Goal: Information Seeking & Learning: Check status

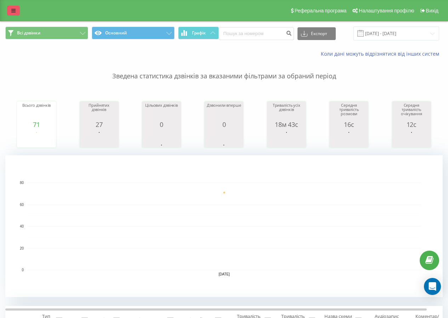
click at [16, 12] on link at bounding box center [13, 11] width 13 height 10
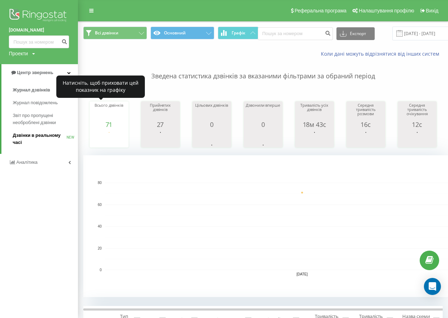
click at [51, 135] on span "Дзвінки в реальному часі" at bounding box center [40, 139] width 54 height 14
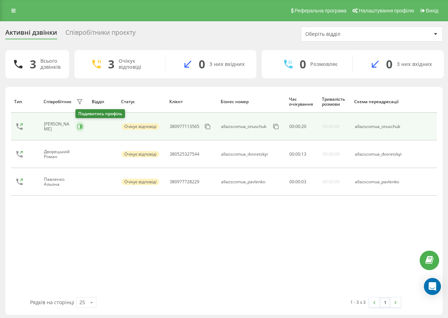
click at [82, 127] on icon at bounding box center [81, 127] width 2 height 4
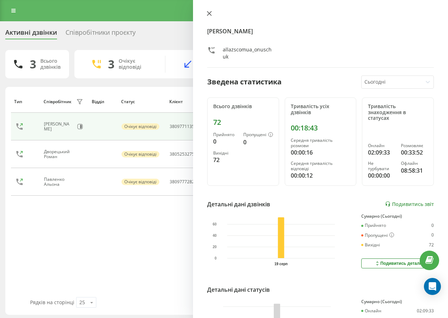
click at [207, 14] on icon at bounding box center [209, 13] width 5 height 5
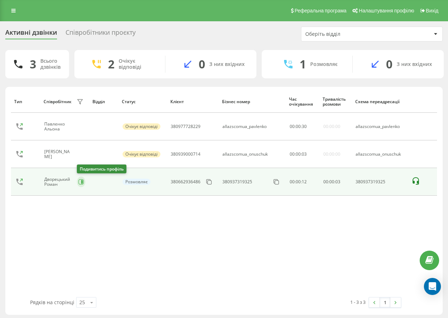
click at [83, 183] on icon at bounding box center [82, 182] width 2 height 4
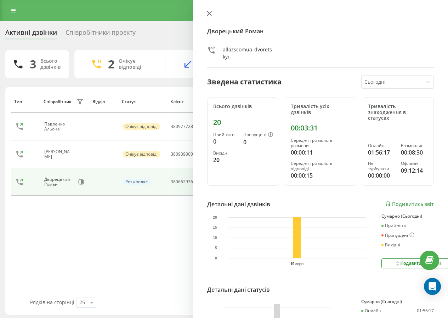
drag, startPoint x: 209, startPoint y: 13, endPoint x: 198, endPoint y: 31, distance: 21.2
click at [209, 13] on icon at bounding box center [209, 13] width 4 height 4
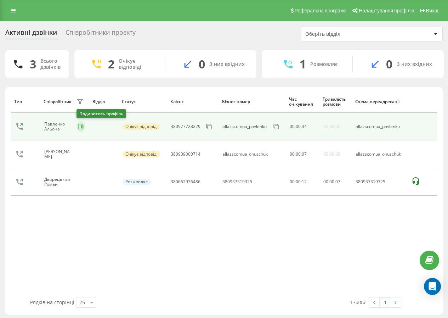
click at [82, 125] on icon at bounding box center [82, 127] width 2 height 4
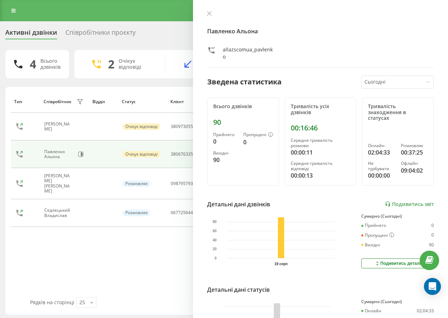
drag, startPoint x: 208, startPoint y: 10, endPoint x: 204, endPoint y: 19, distance: 9.5
click at [208, 10] on div "Павленко Альона allazscomua_pavlenko Зведена статистика Сьогодні Всього дзвінкі…" at bounding box center [320, 159] width 255 height 318
click at [207, 16] on icon at bounding box center [209, 13] width 5 height 5
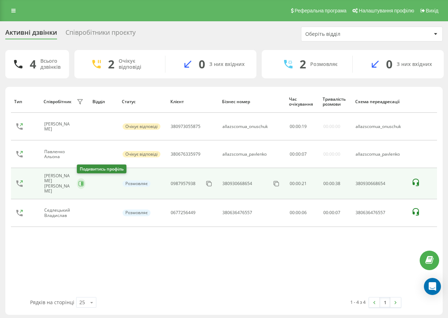
click at [83, 182] on icon at bounding box center [82, 184] width 2 height 4
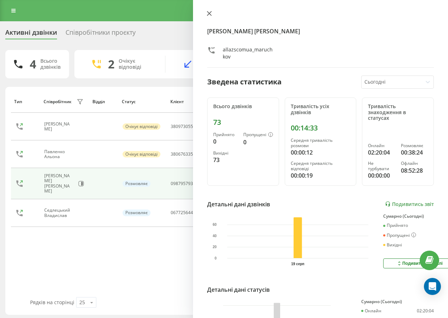
click at [213, 13] on button at bounding box center [209, 14] width 9 height 7
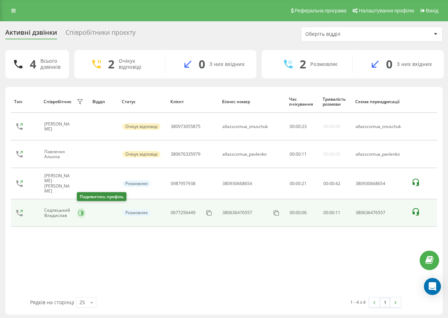
click at [82, 212] on icon at bounding box center [81, 213] width 6 height 6
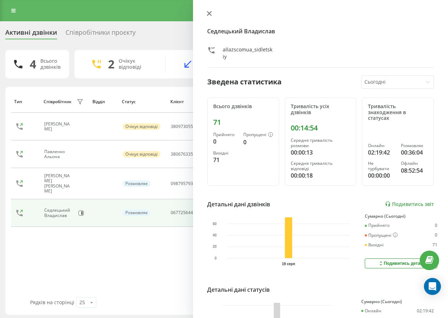
click at [210, 11] on icon at bounding box center [209, 13] width 5 height 5
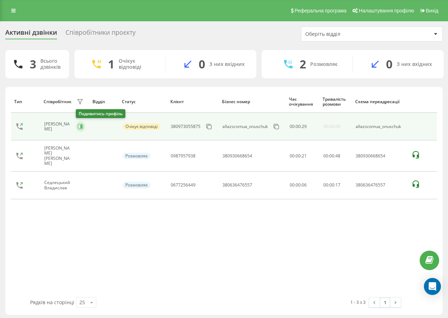
click at [84, 126] on button at bounding box center [81, 126] width 10 height 11
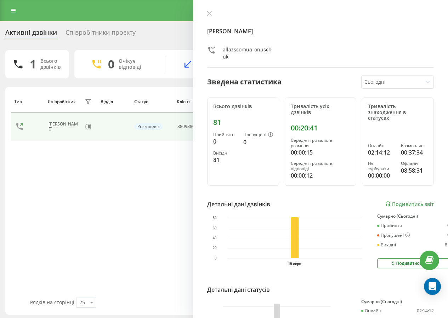
click at [209, 10] on div "Онищук Маріна allazscomua_onuschuk Зведена статистика Сьогодні Всього дзвінків …" at bounding box center [320, 159] width 255 height 318
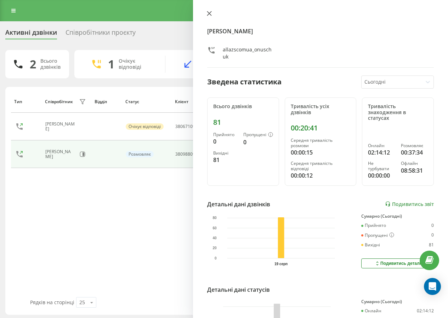
click at [208, 13] on icon at bounding box center [209, 13] width 5 height 5
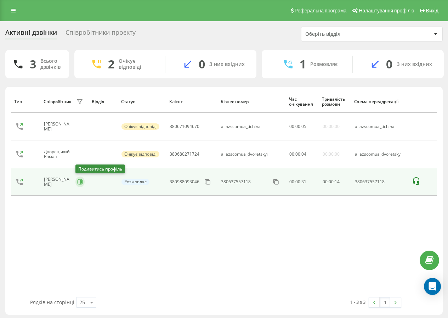
click at [78, 182] on icon at bounding box center [79, 181] width 5 height 5
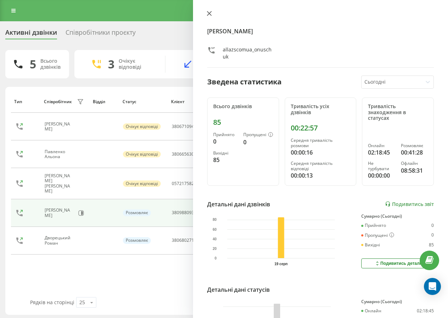
click at [210, 13] on icon at bounding box center [209, 13] width 5 height 5
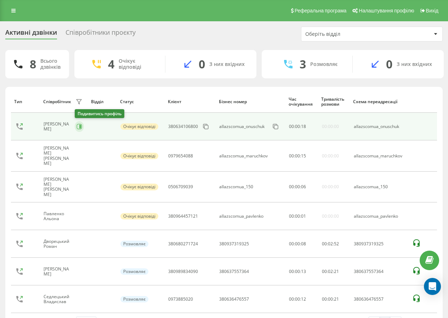
click at [80, 129] on icon at bounding box center [80, 127] width 6 height 6
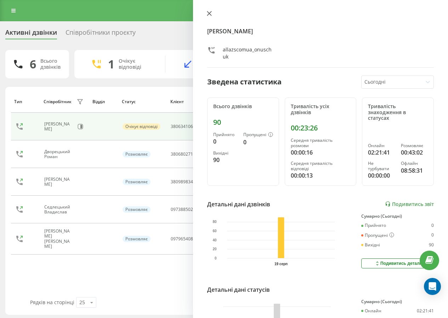
click at [212, 16] on button at bounding box center [209, 14] width 9 height 7
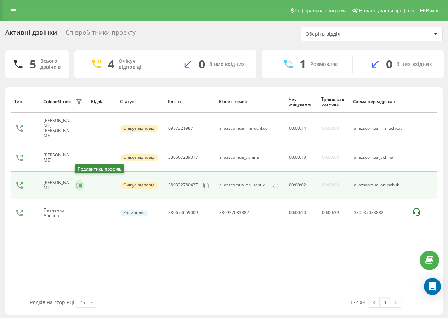
click at [79, 184] on icon at bounding box center [79, 185] width 5 height 5
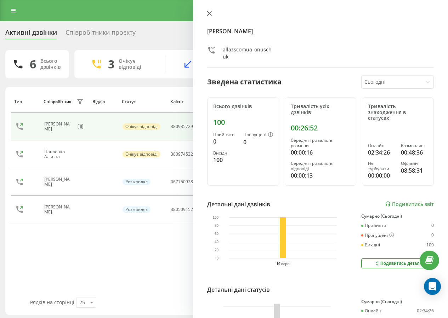
click at [211, 17] on button at bounding box center [209, 14] width 9 height 7
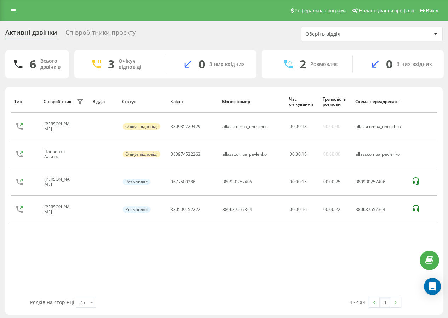
click at [211, 15] on div "Реферальна програма Налаштування профілю Вихід" at bounding box center [224, 10] width 448 height 21
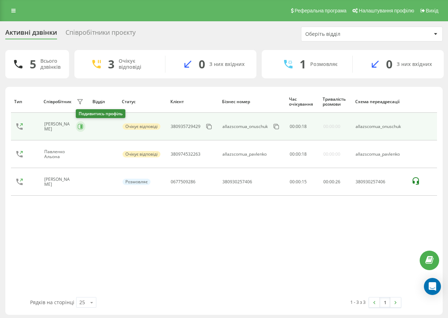
click at [79, 124] on button at bounding box center [81, 126] width 10 height 11
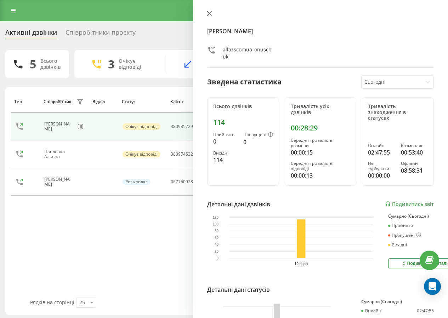
click at [210, 16] on button at bounding box center [209, 14] width 9 height 7
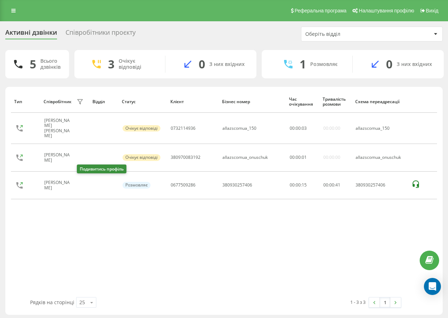
click at [79, 182] on button at bounding box center [81, 186] width 9 height 10
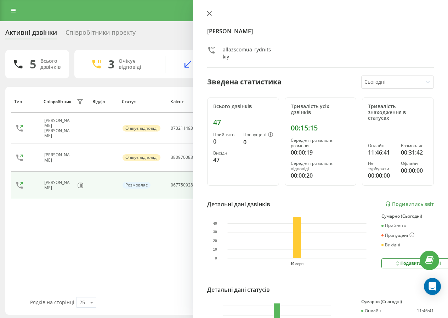
click at [214, 15] on button at bounding box center [209, 14] width 9 height 7
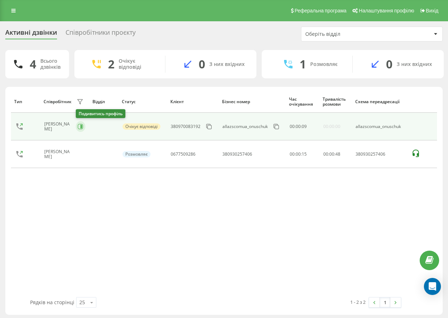
click at [80, 127] on icon at bounding box center [81, 127] width 6 height 6
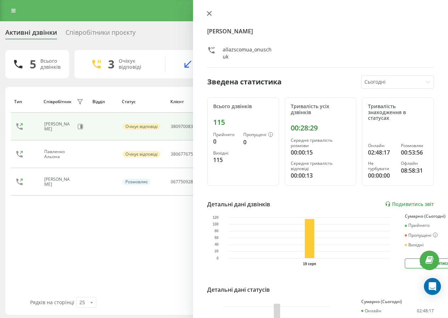
click at [206, 14] on button at bounding box center [209, 14] width 9 height 7
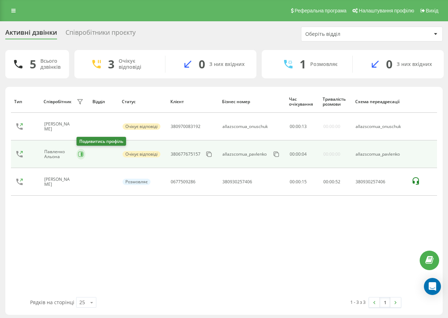
click at [77, 157] on button at bounding box center [81, 154] width 9 height 11
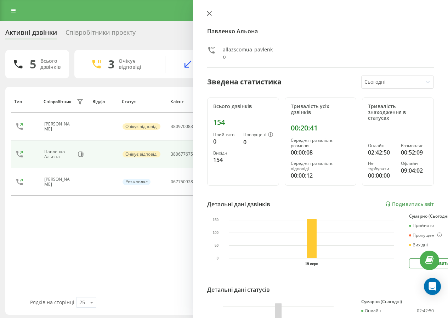
click at [211, 16] on icon at bounding box center [209, 13] width 4 height 4
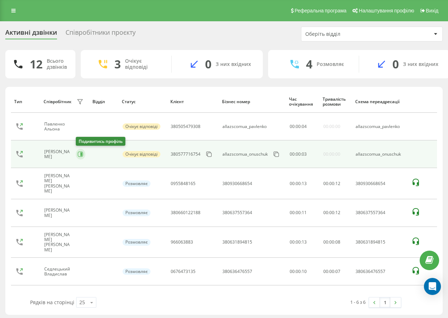
click at [82, 153] on icon at bounding box center [81, 154] width 2 height 4
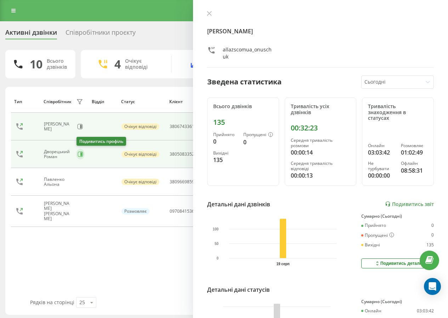
click at [82, 153] on icon at bounding box center [81, 154] width 2 height 4
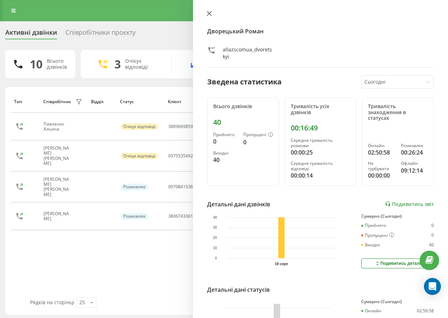
click at [212, 15] on button at bounding box center [209, 14] width 9 height 7
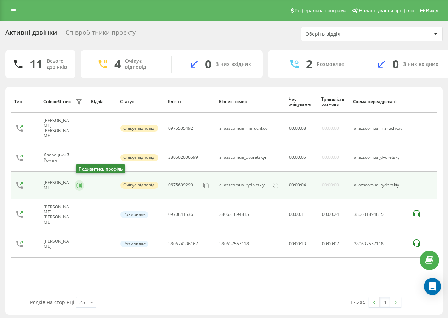
click at [79, 185] on button at bounding box center [79, 185] width 9 height 11
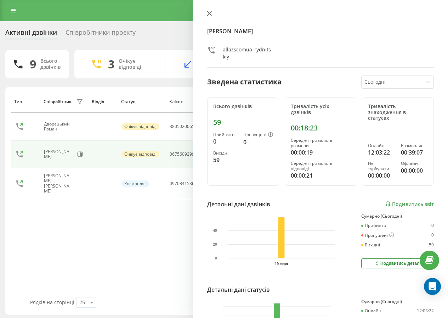
click at [211, 11] on button at bounding box center [209, 14] width 9 height 7
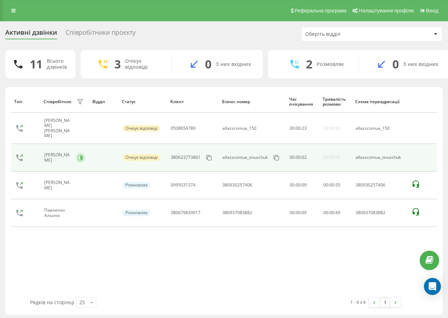
click at [79, 155] on icon at bounding box center [81, 158] width 6 height 6
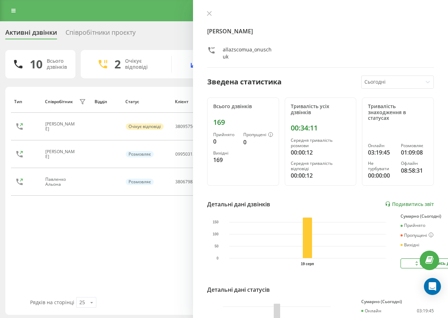
click at [206, 9] on div "Онищук Маріна allazscomua_onuschuk Зведена статистика Сьогодні Всього дзвінків …" at bounding box center [320, 159] width 255 height 318
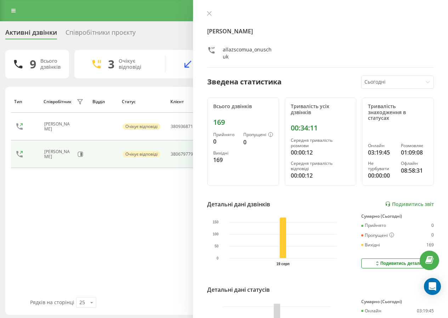
drag, startPoint x: 207, startPoint y: 13, endPoint x: 196, endPoint y: 33, distance: 23.3
click at [207, 14] on icon at bounding box center [209, 13] width 5 height 5
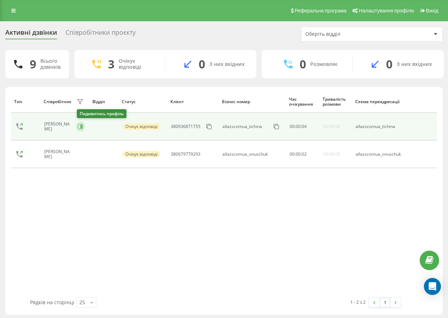
click at [83, 128] on icon at bounding box center [81, 127] width 6 height 6
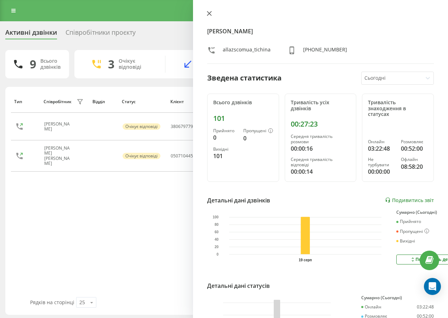
click at [209, 14] on icon at bounding box center [209, 13] width 4 height 4
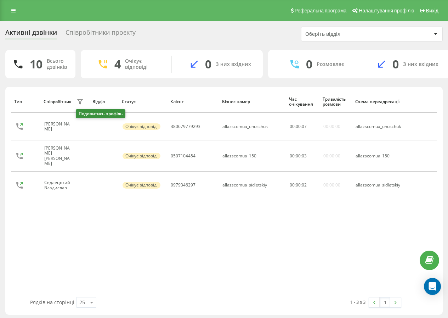
drag, startPoint x: 79, startPoint y: 131, endPoint x: 80, endPoint y: 125, distance: 6.1
click at [80, 126] on button at bounding box center [81, 127] width 9 height 10
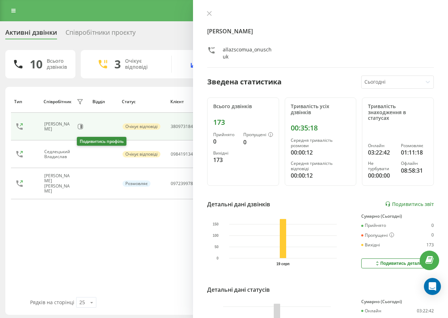
drag, startPoint x: 78, startPoint y: 155, endPoint x: 99, endPoint y: 148, distance: 21.9
click at [80, 153] on button at bounding box center [81, 155] width 9 height 10
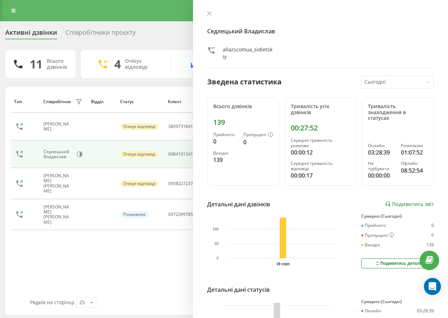
click at [213, 13] on button at bounding box center [209, 14] width 9 height 7
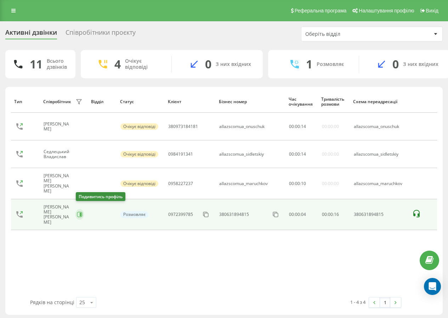
click at [80, 213] on icon at bounding box center [81, 215] width 2 height 4
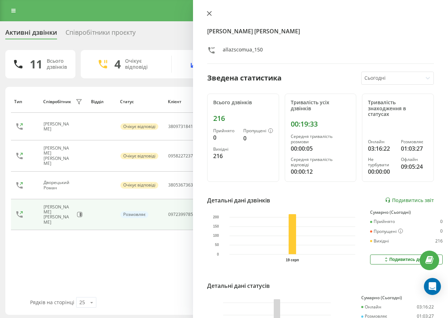
click at [209, 15] on icon at bounding box center [209, 13] width 5 height 5
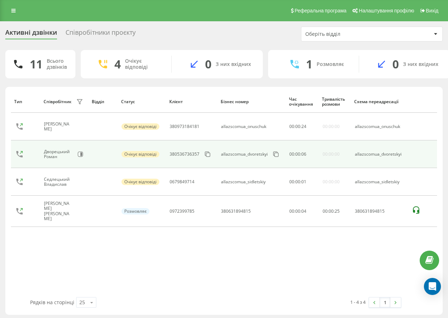
click at [85, 157] on div "Дворецький Роман" at bounding box center [64, 154] width 41 height 12
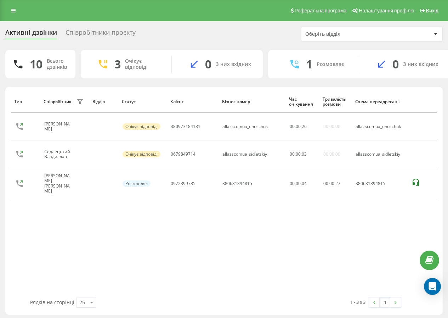
drag, startPoint x: 79, startPoint y: 156, endPoint x: 68, endPoint y: 217, distance: 61.9
click at [71, 245] on div "Тип Співробітник фільтру Відділ Статус Клієнт Бізнес номер Час очікування Трива…" at bounding box center [224, 193] width 426 height 207
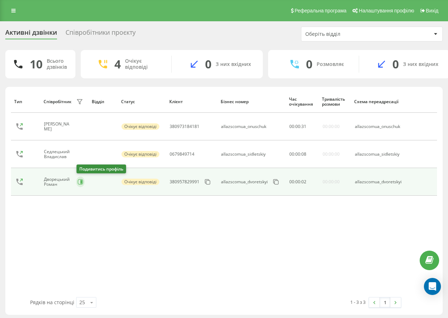
click at [83, 182] on icon at bounding box center [81, 182] width 6 height 6
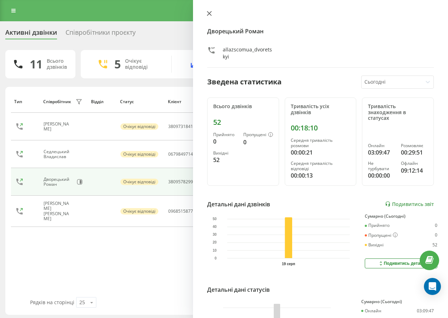
click at [211, 14] on icon at bounding box center [209, 13] width 5 height 5
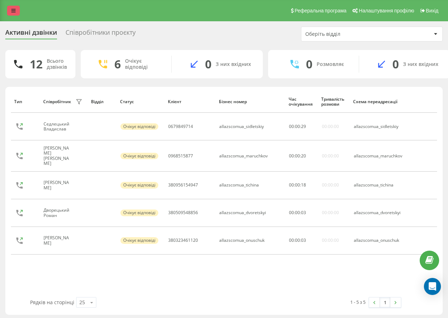
click at [9, 13] on link at bounding box center [13, 11] width 13 height 10
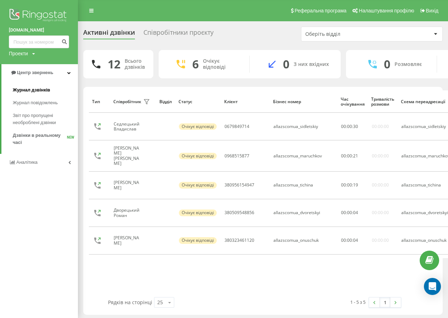
click at [32, 89] on span "Журнал дзвінків" at bounding box center [32, 89] width 38 height 7
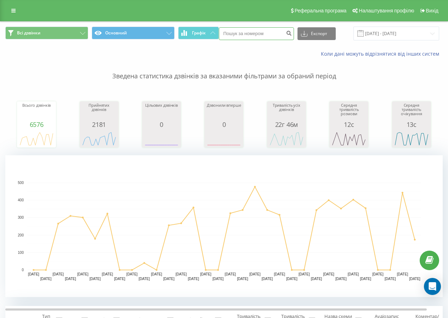
click at [237, 34] on input at bounding box center [256, 33] width 75 height 13
paste input "0676339956"
type input "0676339956"
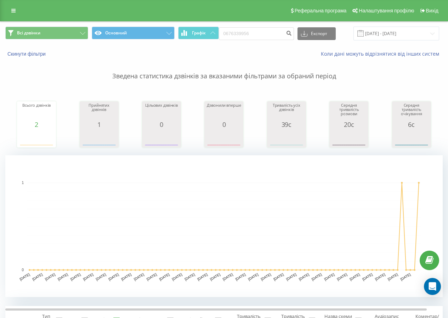
drag, startPoint x: 12, startPoint y: 12, endPoint x: 20, endPoint y: 23, distance: 14.1
click at [12, 12] on icon at bounding box center [13, 10] width 4 height 5
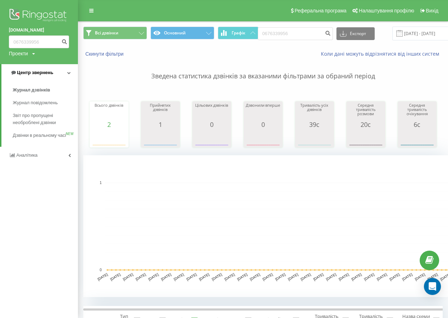
click at [34, 76] on span "Центр звернень" at bounding box center [31, 72] width 43 height 7
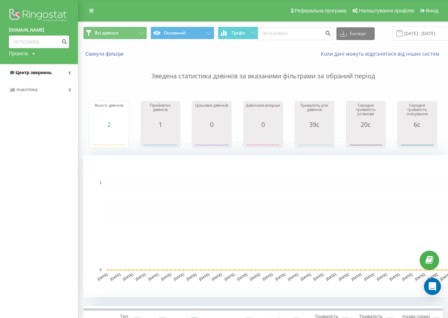
click at [35, 77] on link "Центр звернень" at bounding box center [39, 72] width 78 height 17
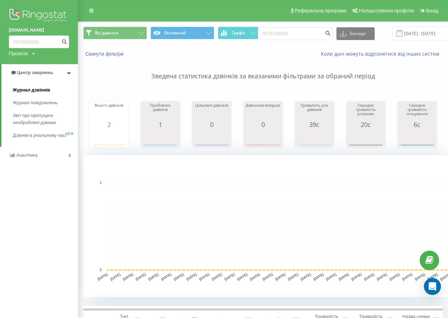
click at [37, 87] on span "Журнал дзвінків" at bounding box center [32, 89] width 38 height 7
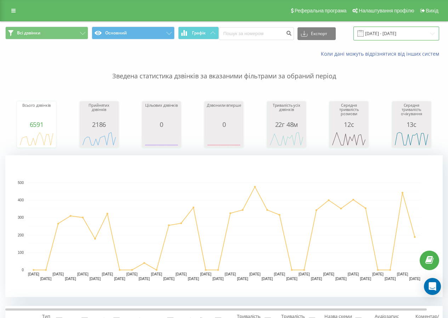
click at [366, 34] on input "[DATE] - [DATE]" at bounding box center [397, 34] width 86 height 14
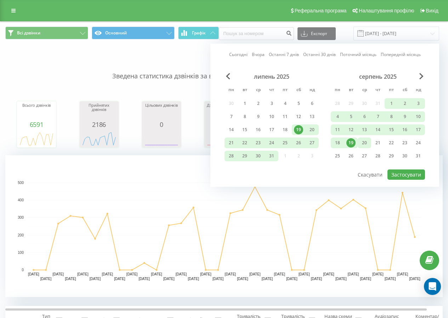
drag, startPoint x: 353, startPoint y: 142, endPoint x: 360, endPoint y: 147, distance: 8.4
click at [354, 143] on div "19" at bounding box center [351, 142] width 9 height 9
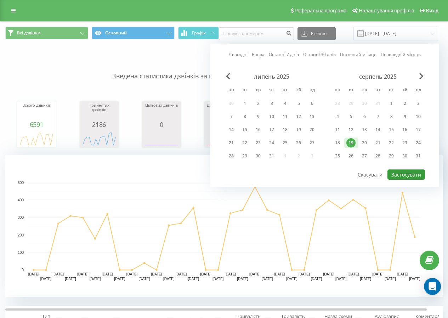
drag, startPoint x: 399, startPoint y: 172, endPoint x: 332, endPoint y: 135, distance: 76.3
click at [389, 165] on div "Сьогодні Вчора Останні 7 днів Останні 30 днів Поточний місяць Попередній місяць…" at bounding box center [324, 115] width 229 height 143
drag, startPoint x: 398, startPoint y: 176, endPoint x: 330, endPoint y: 114, distance: 92.6
click at [399, 175] on button "Застосувати" at bounding box center [407, 174] width 38 height 10
type input "[DATE] - [DATE]"
